Goal: Find specific page/section: Find specific page/section

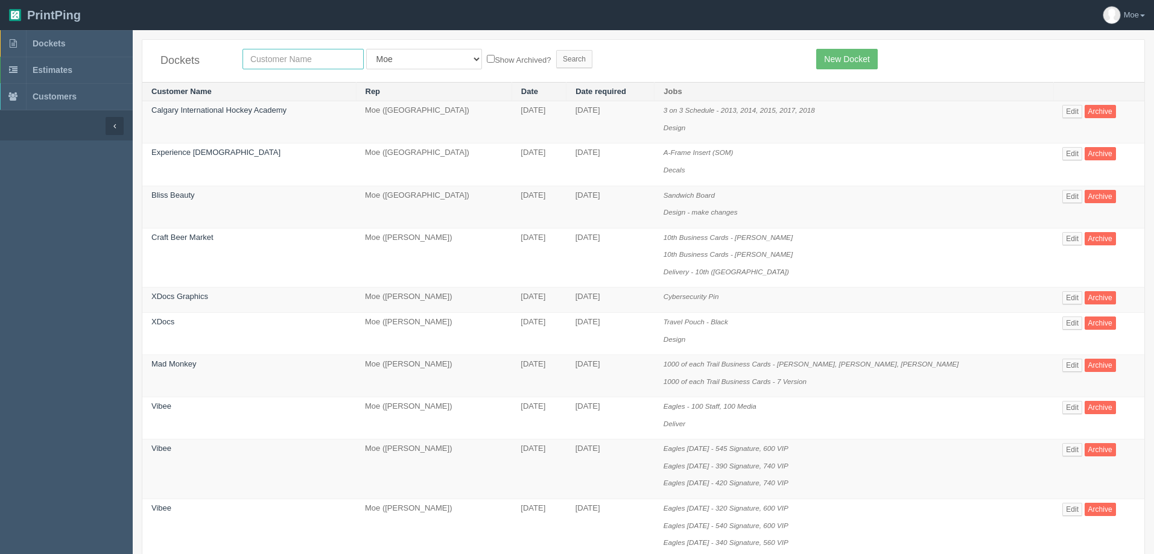
click at [316, 65] on input "text" at bounding box center [302, 59] width 121 height 21
type input "[PERSON_NAME]"
click at [556, 56] on input "Search" at bounding box center [574, 59] width 36 height 18
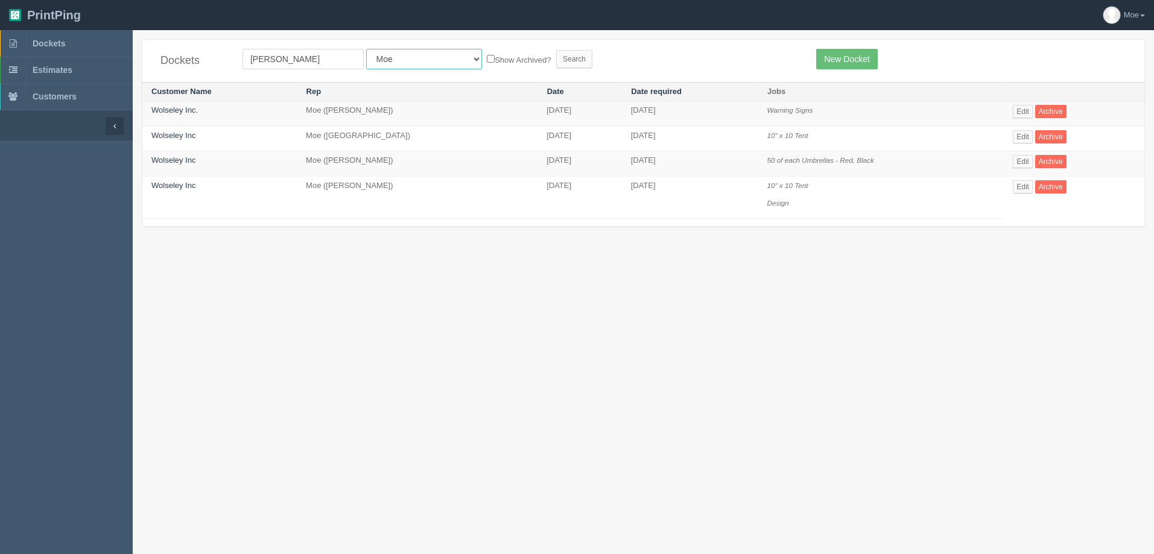
click at [379, 60] on select "All Users Ali Ali Test 1 Aly Amy Ankit Arif Brandon Dan France Greg Jim Mark Ma…" at bounding box center [424, 59] width 116 height 21
select select
click at [366, 49] on select "All Users Ali Ali Test 1 Aly Amy Ankit Arif Brandon Dan France Greg Jim Mark Ma…" at bounding box center [424, 59] width 116 height 21
click at [556, 60] on input "Search" at bounding box center [574, 59] width 36 height 18
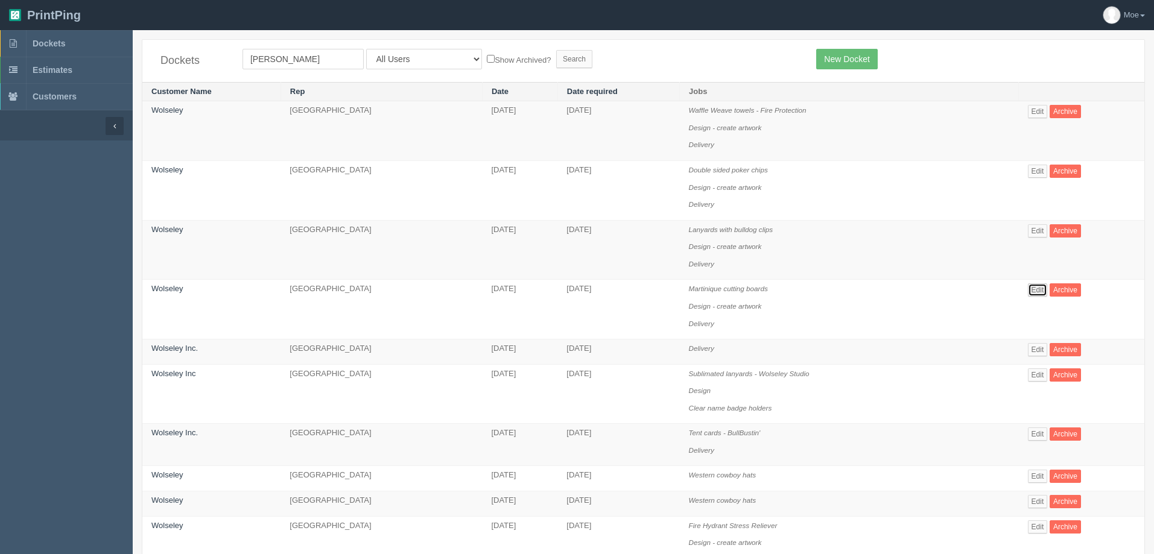
click at [1042, 291] on link "Edit" at bounding box center [1038, 289] width 20 height 13
click at [1039, 231] on link "Edit" at bounding box center [1038, 230] width 20 height 13
click at [1041, 169] on link "Edit" at bounding box center [1038, 171] width 20 height 13
click at [1042, 109] on link "Edit" at bounding box center [1038, 111] width 20 height 13
click at [1038, 291] on link "Edit" at bounding box center [1038, 289] width 20 height 13
